Goal: Check status: Check status

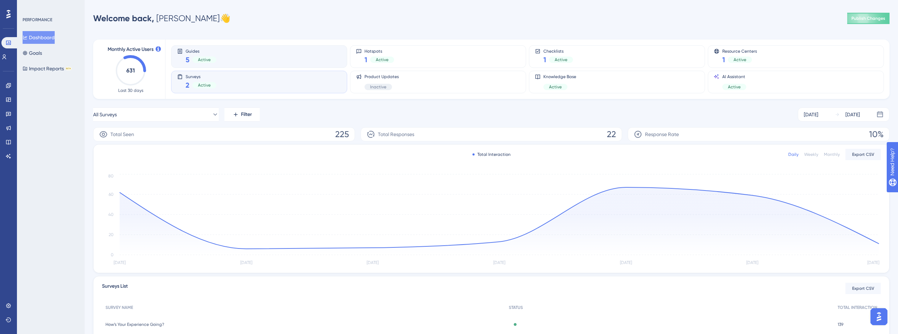
click at [223, 55] on div "Guides 5 Active" at bounding box center [259, 56] width 164 height 16
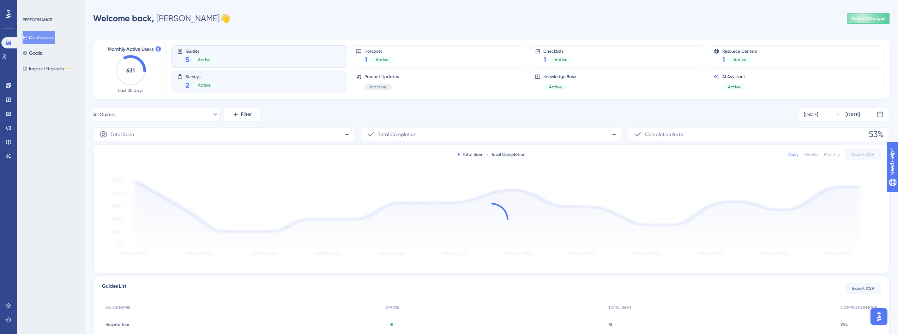
click at [233, 83] on div "Surveys 2 Active" at bounding box center [259, 82] width 164 height 16
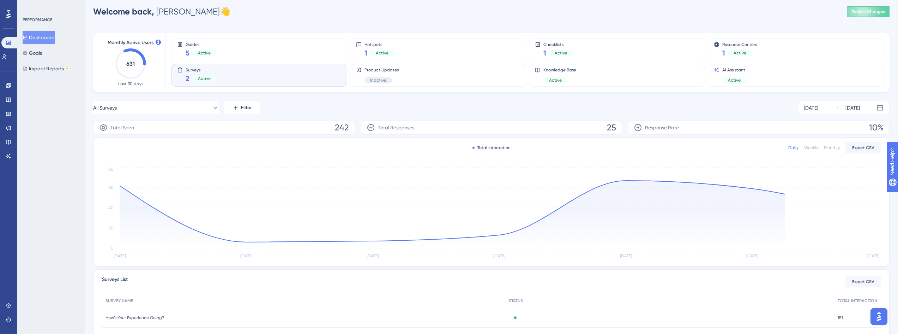
scroll to position [66, 0]
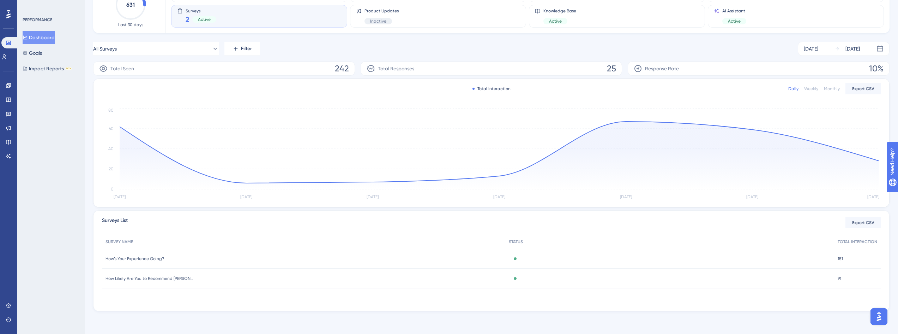
click at [154, 257] on span "How’s Your Experience Going?" at bounding box center [135, 259] width 59 height 6
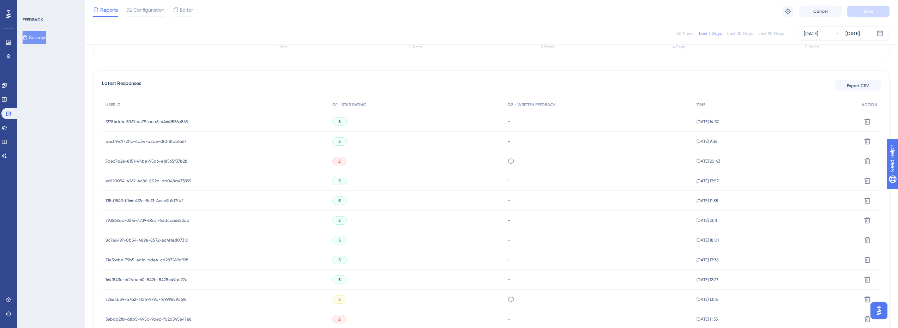
scroll to position [176, 0]
click at [176, 137] on span "aad19e7f-211c-4b54-a5ae-df0f8fbb1a67" at bounding box center [146, 139] width 81 height 6
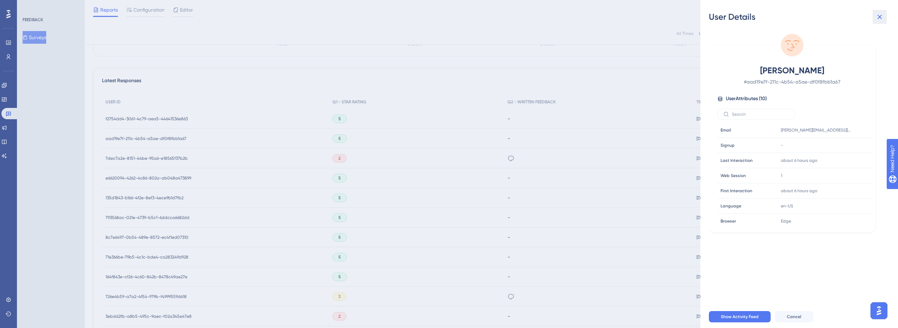
click at [878, 16] on icon at bounding box center [880, 17] width 8 height 8
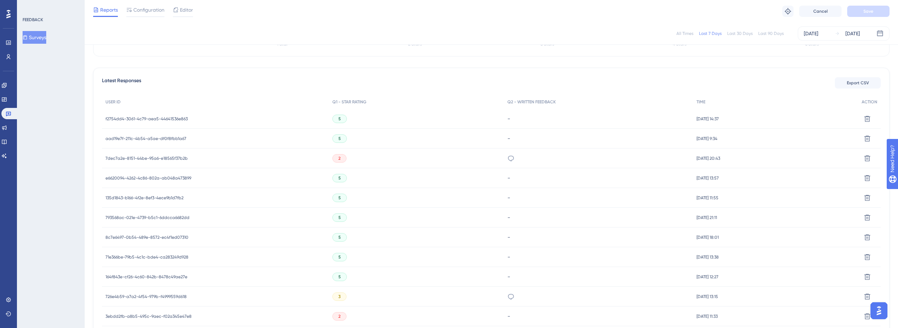
click at [179, 120] on span "f2754dd4-3061-4c79-aea5-44641536e863" at bounding box center [147, 119] width 82 height 6
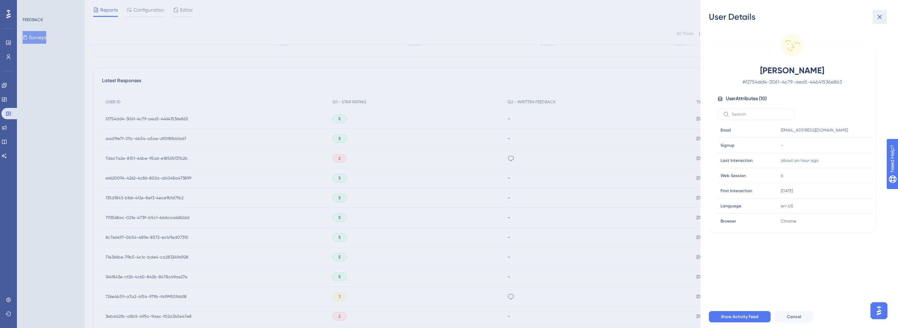
click at [879, 14] on icon at bounding box center [880, 17] width 8 height 8
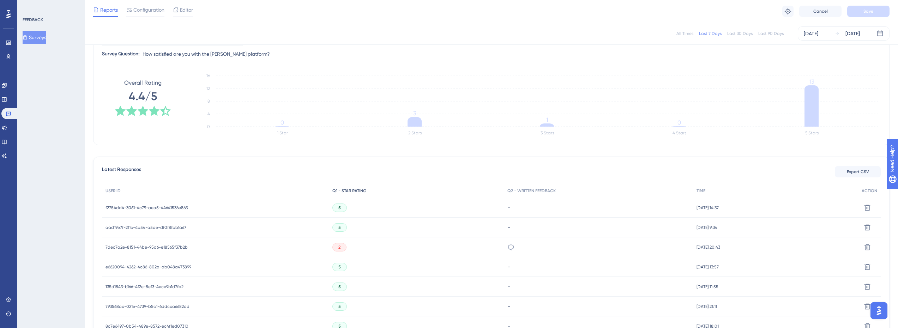
scroll to position [0, 0]
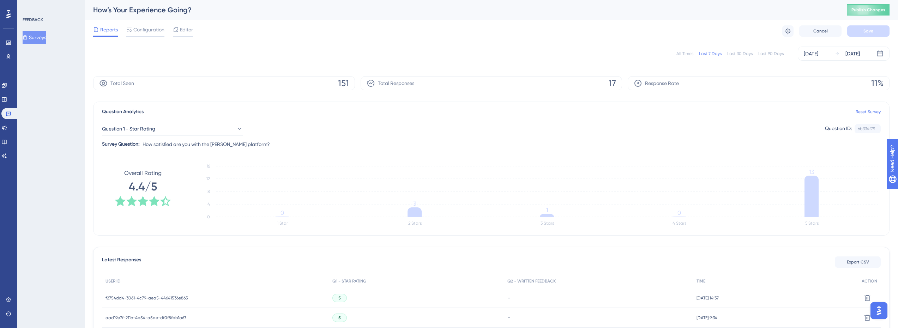
click at [44, 35] on button "Surveys" at bounding box center [35, 37] width 24 height 13
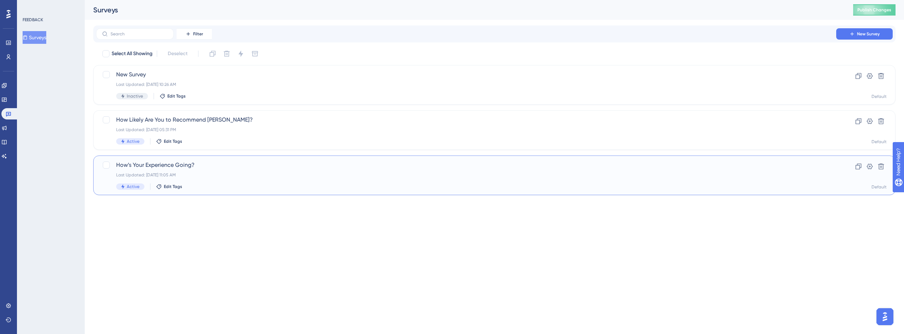
click at [193, 174] on div "Last Updated: [DATE] 11:05 AM" at bounding box center [466, 175] width 700 height 6
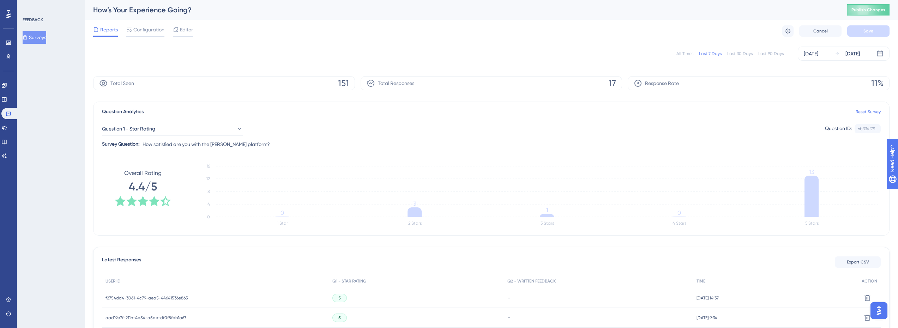
click at [109, 29] on span "Reports" at bounding box center [109, 29] width 18 height 8
click at [10, 112] on icon at bounding box center [9, 114] width 6 height 6
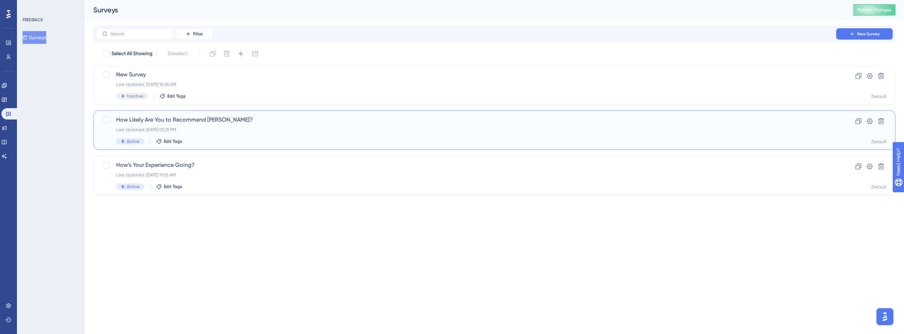
click at [176, 122] on span "How Likely Are You to Recommend [PERSON_NAME]?" at bounding box center [466, 119] width 700 height 8
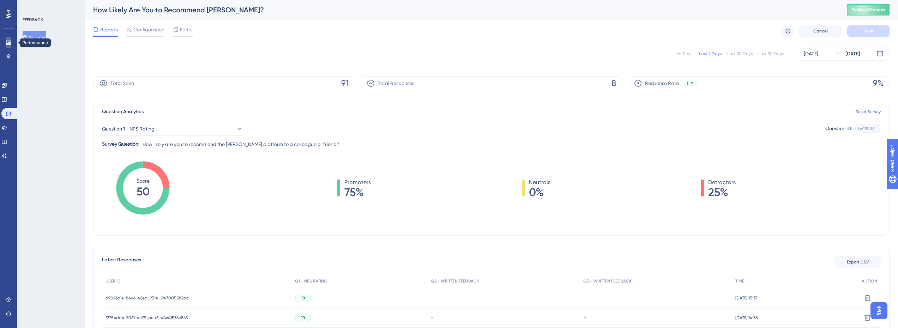
click at [8, 41] on icon at bounding box center [9, 43] width 6 height 6
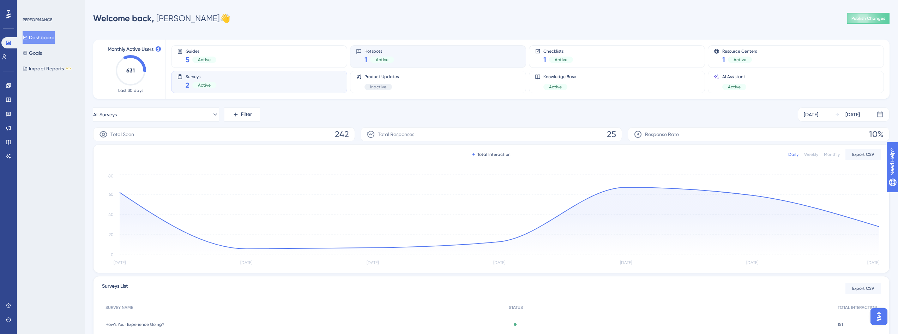
click at [441, 52] on div "Hotspots 1 Active" at bounding box center [438, 56] width 164 height 16
